Goal: Register for event/course

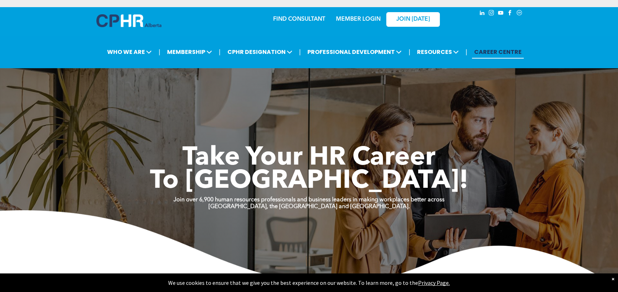
click at [362, 17] on link "MEMBER LOGIN" at bounding box center [358, 19] width 45 height 6
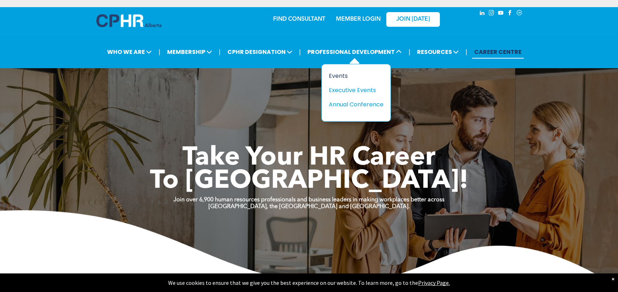
click at [341, 77] on div "Events" at bounding box center [353, 75] width 49 height 9
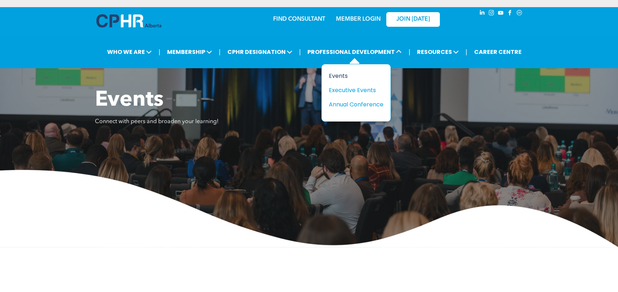
click at [339, 72] on div "Events" at bounding box center [353, 75] width 49 height 9
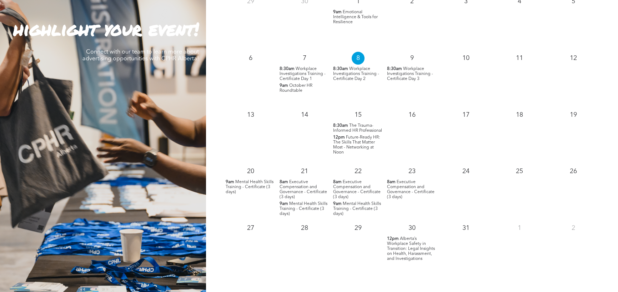
scroll to position [714, 0]
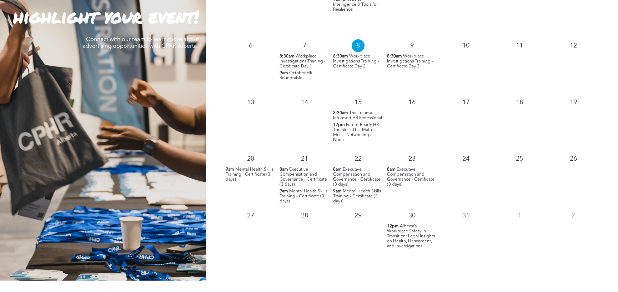
click at [400, 234] on span "Alberta’s Workplace Safety in Transition: Legal Insights on Health, Harassment,…" at bounding box center [411, 236] width 48 height 24
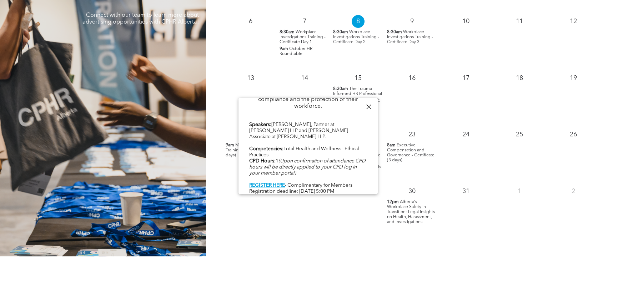
scroll to position [750, 0]
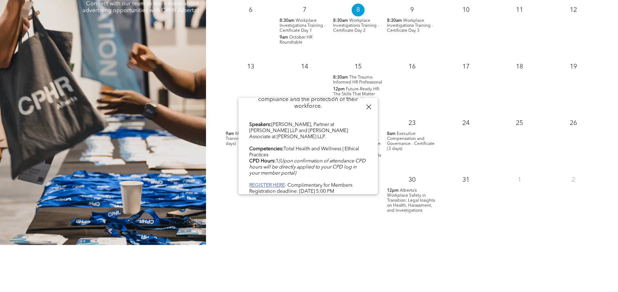
click at [264, 183] on b "REGISTER HERE" at bounding box center [267, 185] width 36 height 5
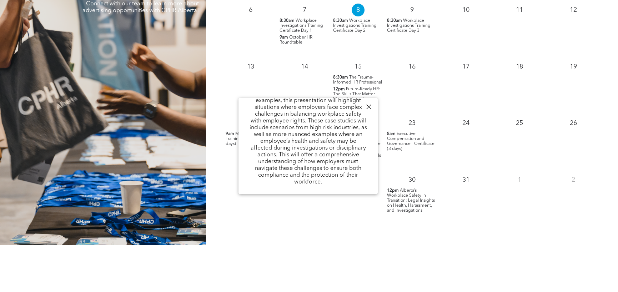
scroll to position [359, 0]
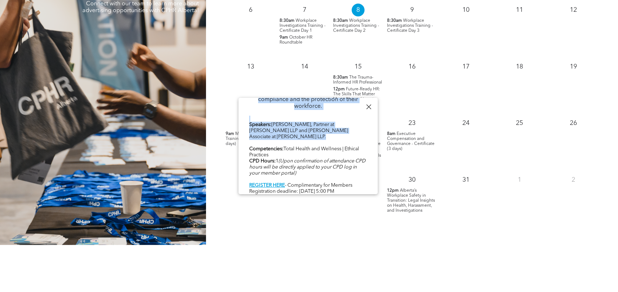
drag, startPoint x: 254, startPoint y: 108, endPoint x: 363, endPoint y: 132, distance: 111.6
copy div "Alberta’s Workplace Safety in Transition: Legal Insights on Health, Harassment,…"
